Goal: Transaction & Acquisition: Book appointment/travel/reservation

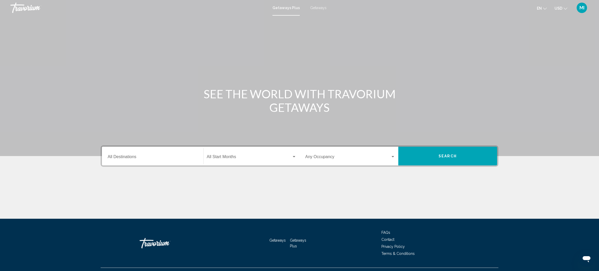
click at [320, 8] on span "Getaways" at bounding box center [318, 8] width 16 height 4
click at [169, 157] on input "Destination All Destinations" at bounding box center [153, 158] width 90 height 5
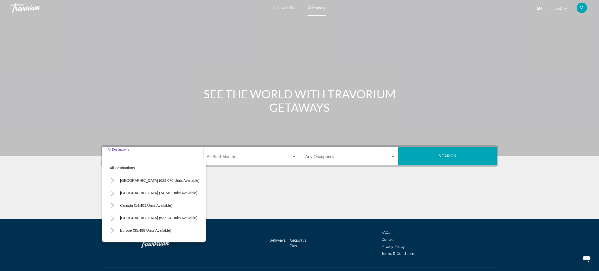
scroll to position [11, 0]
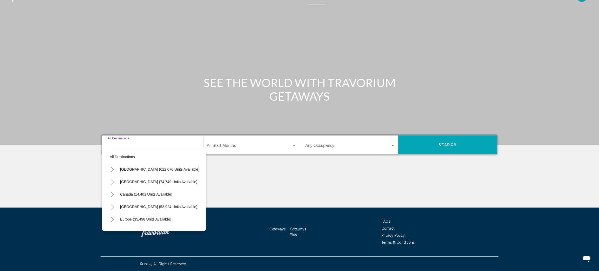
click at [111, 170] on icon "Toggle United States (622,670 units available)" at bounding box center [113, 169] width 4 height 5
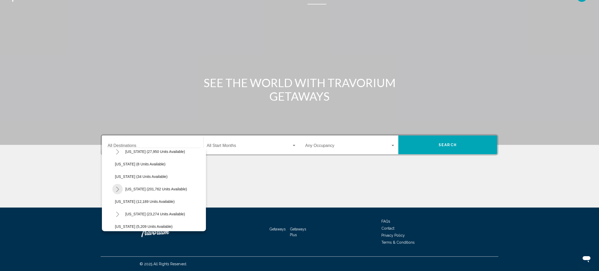
click at [116, 192] on button "Toggle Florida (201,762 units available)" at bounding box center [117, 189] width 10 height 10
click at [136, 203] on span "[GEOGRAPHIC_DATA] (87,718 units available)" at bounding box center [158, 202] width 77 height 4
type input "**********"
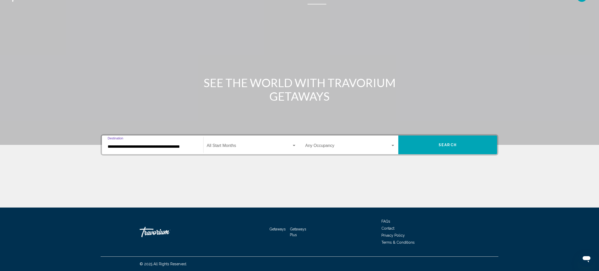
click at [237, 146] on span "Search widget" at bounding box center [249, 146] width 85 height 5
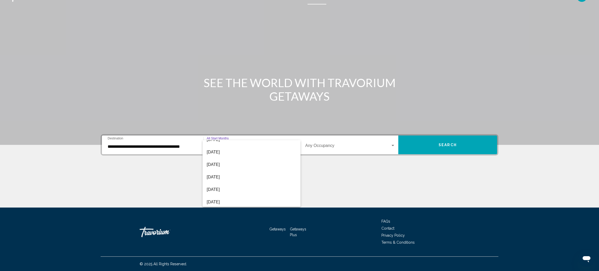
scroll to position [59, 0]
click at [228, 188] on span "[DATE]" at bounding box center [252, 187] width 90 height 12
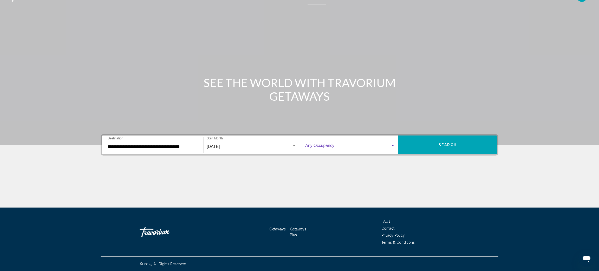
click at [342, 146] on span "Search widget" at bounding box center [347, 146] width 85 height 5
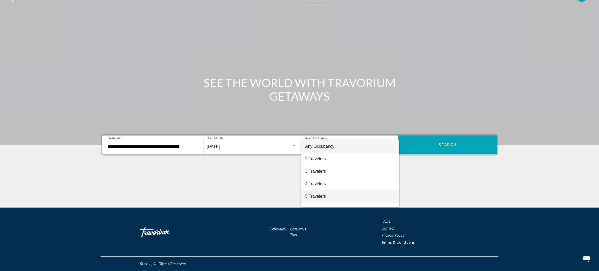
click at [321, 198] on span "5 Travelers" at bounding box center [350, 196] width 90 height 12
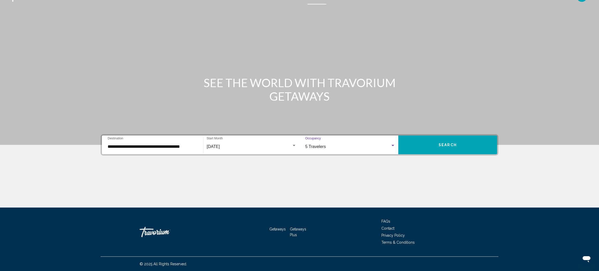
click at [453, 144] on span "Search" at bounding box center [448, 145] width 18 height 4
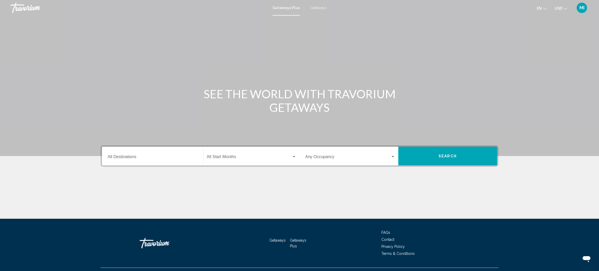
click at [312, 9] on span "Getaways" at bounding box center [318, 8] width 16 height 4
click at [131, 158] on input "Destination All Destinations" at bounding box center [153, 158] width 90 height 5
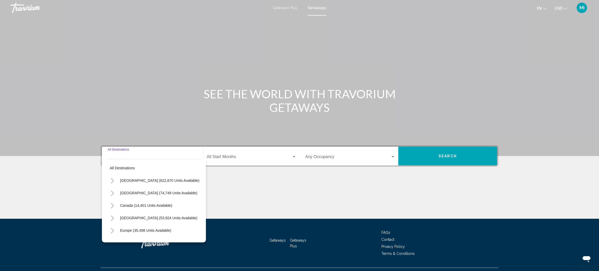
scroll to position [11, 0]
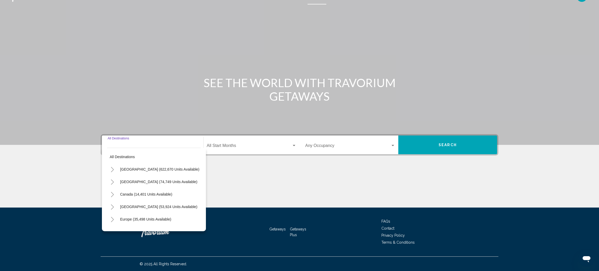
click at [112, 168] on icon "Toggle United States (622,670 units available)" at bounding box center [113, 169] width 4 height 5
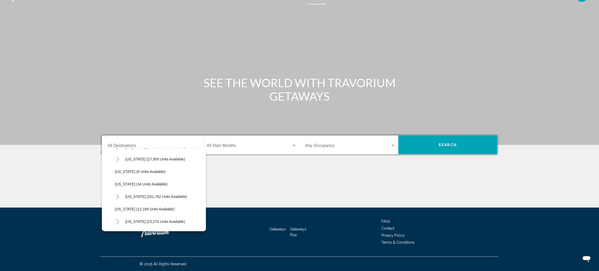
scroll to position [63, 0]
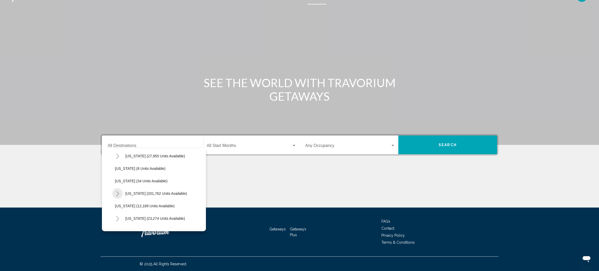
click at [118, 194] on icon "Toggle Florida (201,762 units available)" at bounding box center [117, 193] width 3 height 5
click at [133, 204] on span "[GEOGRAPHIC_DATA] (87,718 units available)" at bounding box center [158, 206] width 77 height 4
type input "**********"
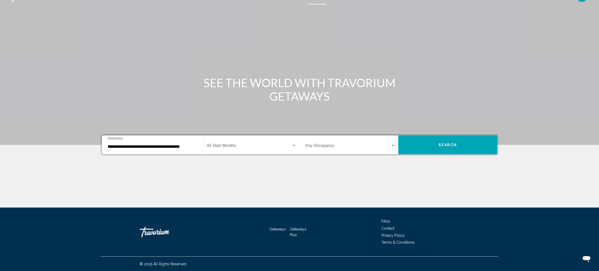
click at [251, 143] on div "Start Month All Start Months" at bounding box center [252, 145] width 90 height 16
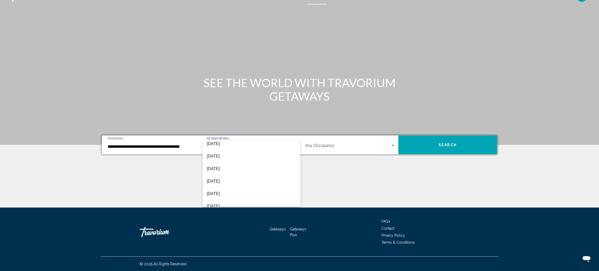
scroll to position [54, 0]
click at [265, 188] on span "[DATE]" at bounding box center [252, 192] width 90 height 12
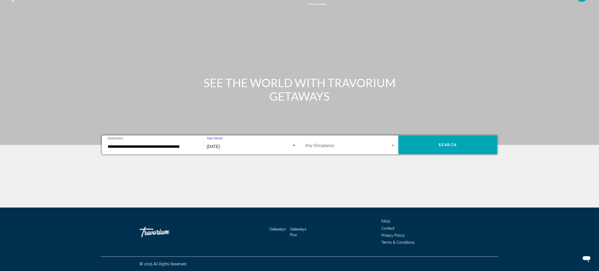
click at [393, 144] on div "Search widget" at bounding box center [393, 146] width 5 height 4
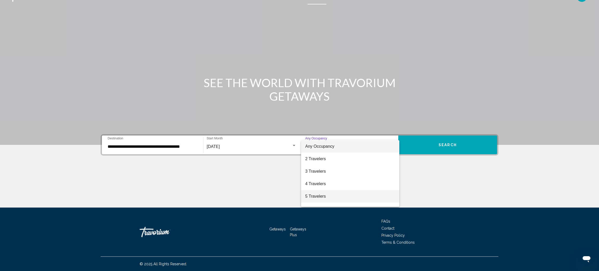
click at [356, 194] on span "5 Travelers" at bounding box center [350, 196] width 90 height 12
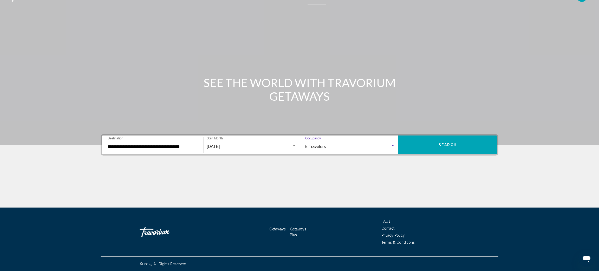
click at [441, 145] on span "Search" at bounding box center [448, 145] width 18 height 4
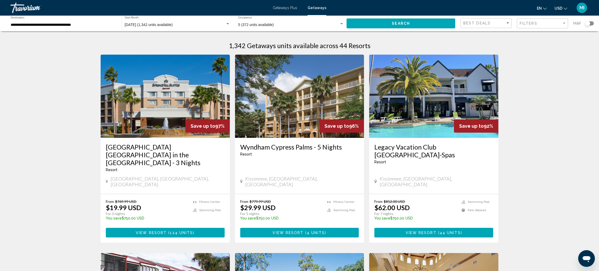
click at [579, 9] on div "MI" at bounding box center [582, 8] width 10 height 10
click at [553, 48] on link "My Account" at bounding box center [549, 49] width 25 height 7
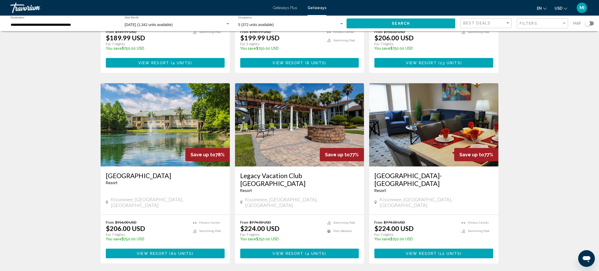
scroll to position [545, 0]
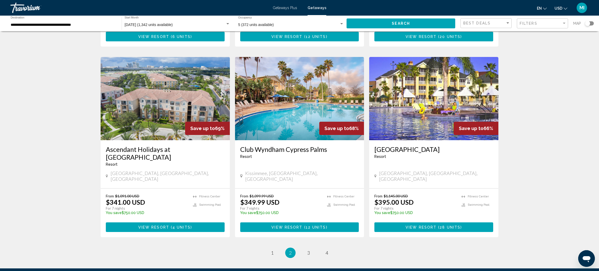
scroll to position [581, 0]
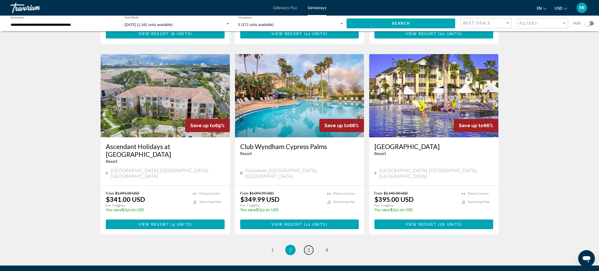
click at [307, 246] on link "page 3" at bounding box center [308, 250] width 9 height 9
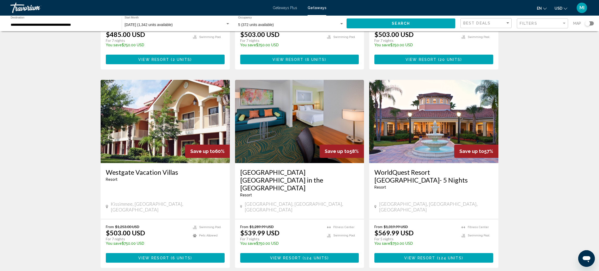
scroll to position [540, 0]
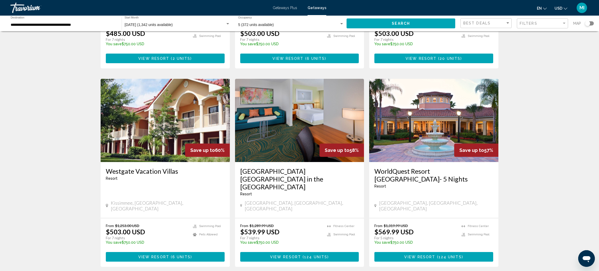
click at [416, 167] on h3 "WorldQuest Resort [GEOGRAPHIC_DATA]- 5 Nights" at bounding box center [434, 175] width 119 height 16
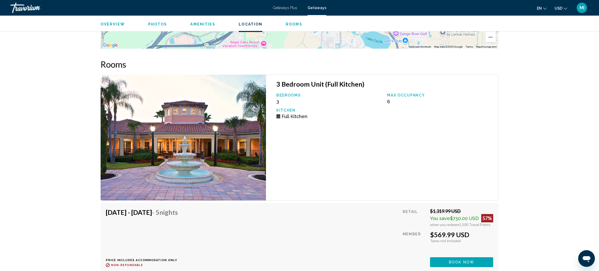
scroll to position [748, 0]
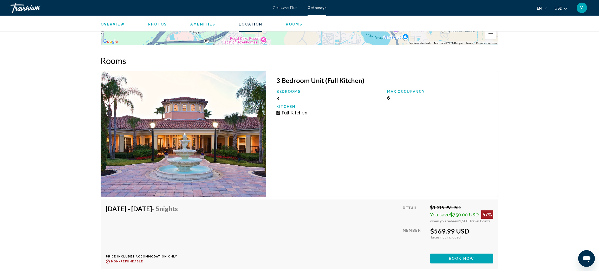
click at [456, 257] on span "Book now" at bounding box center [461, 259] width 25 height 4
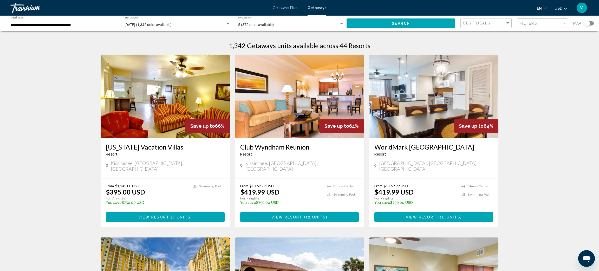
click at [254, 146] on h3 "Club Wyndham Reunion" at bounding box center [299, 147] width 119 height 8
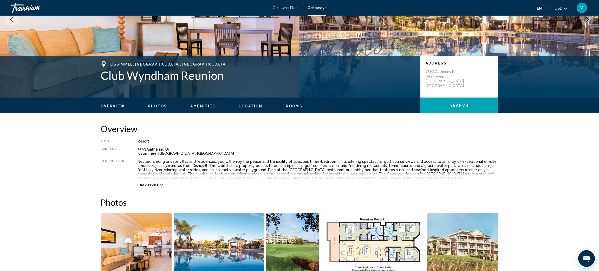
scroll to position [73, 0]
